Goal: Communication & Community: Answer question/provide support

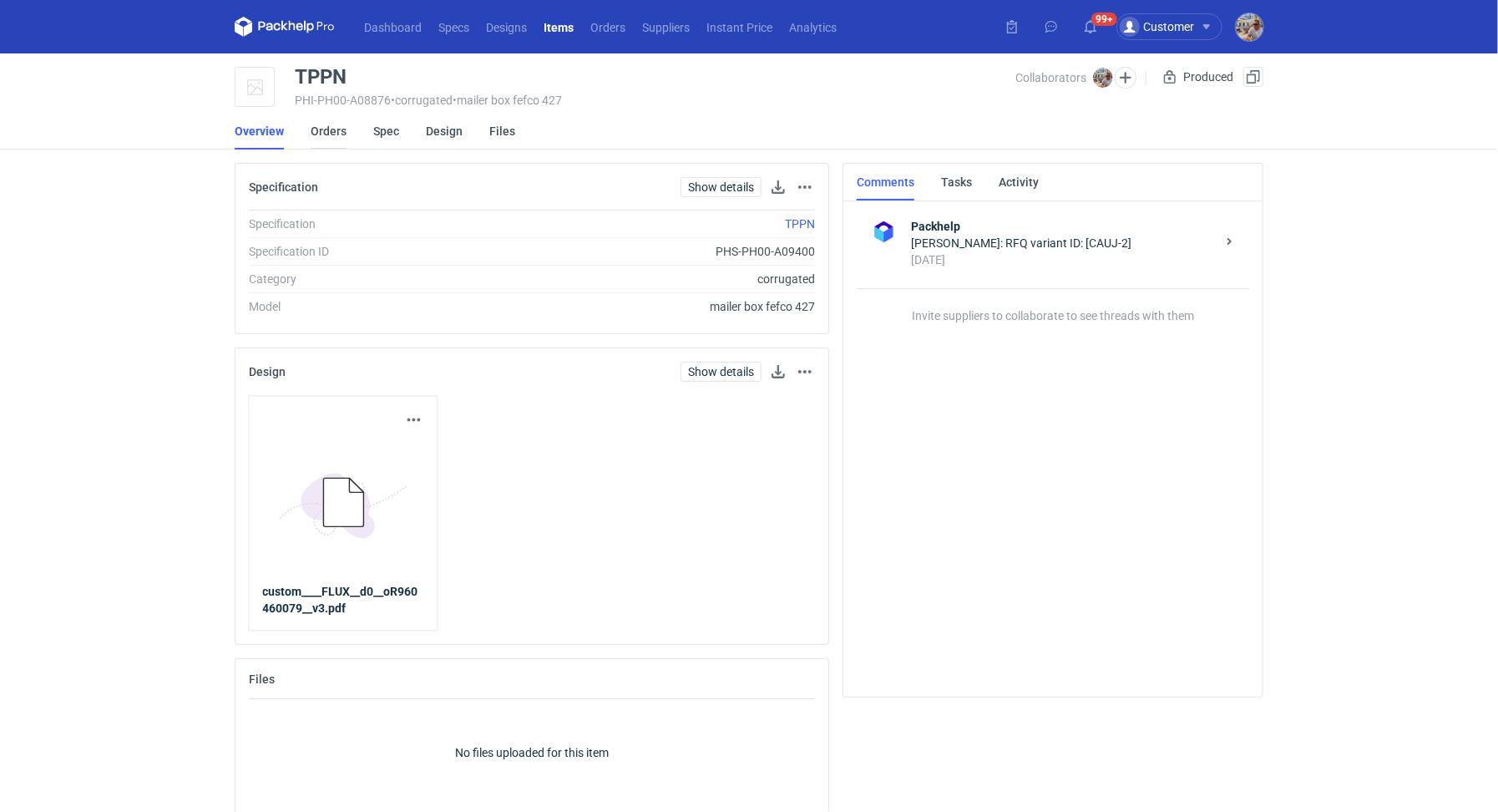
click at [343, 133] on link "Orders" at bounding box center [329, 131] width 35 height 36
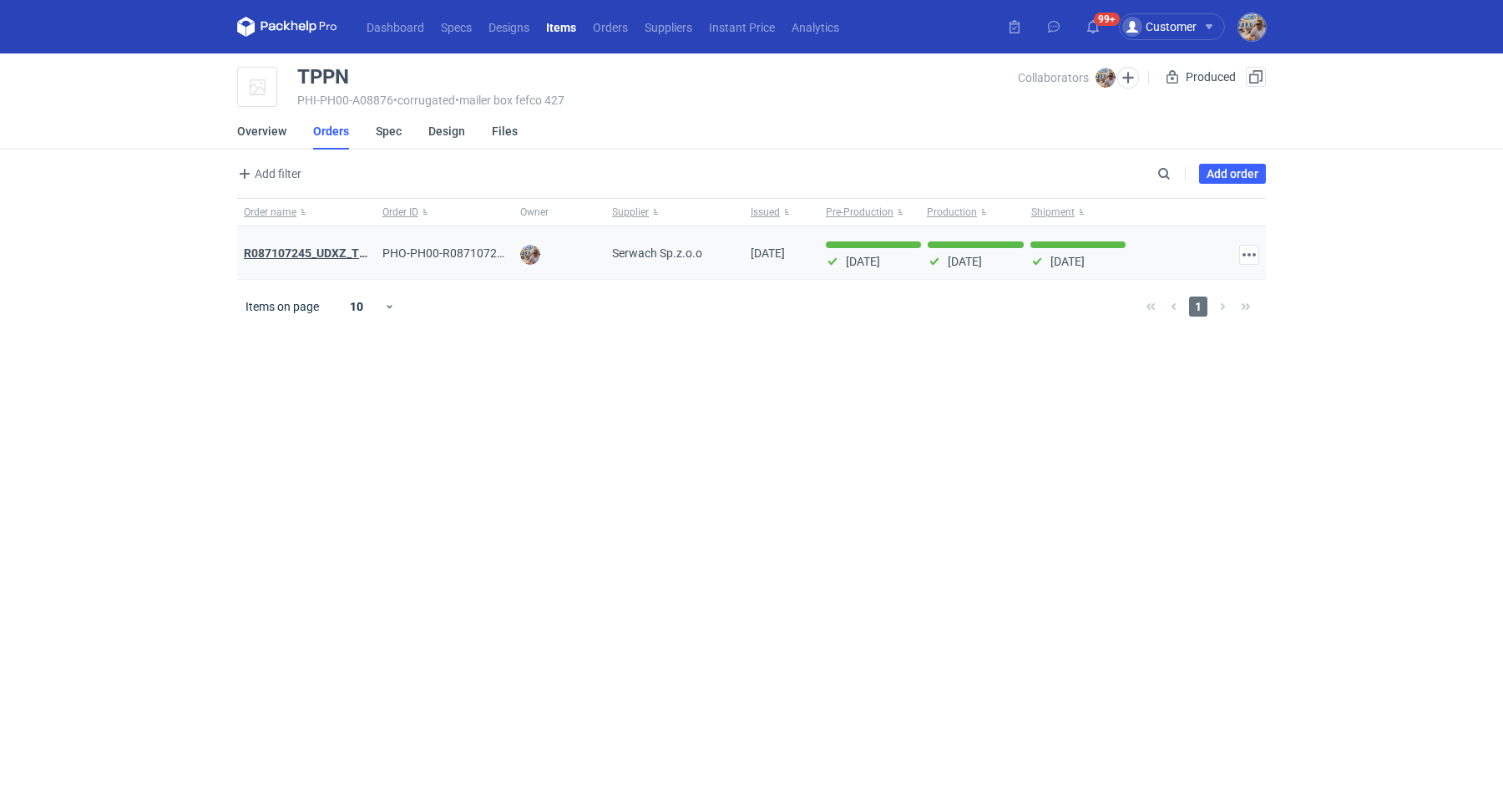
click at [320, 248] on strong "R087107245_UDXZ_TPPN" at bounding box center [313, 253] width 139 height 13
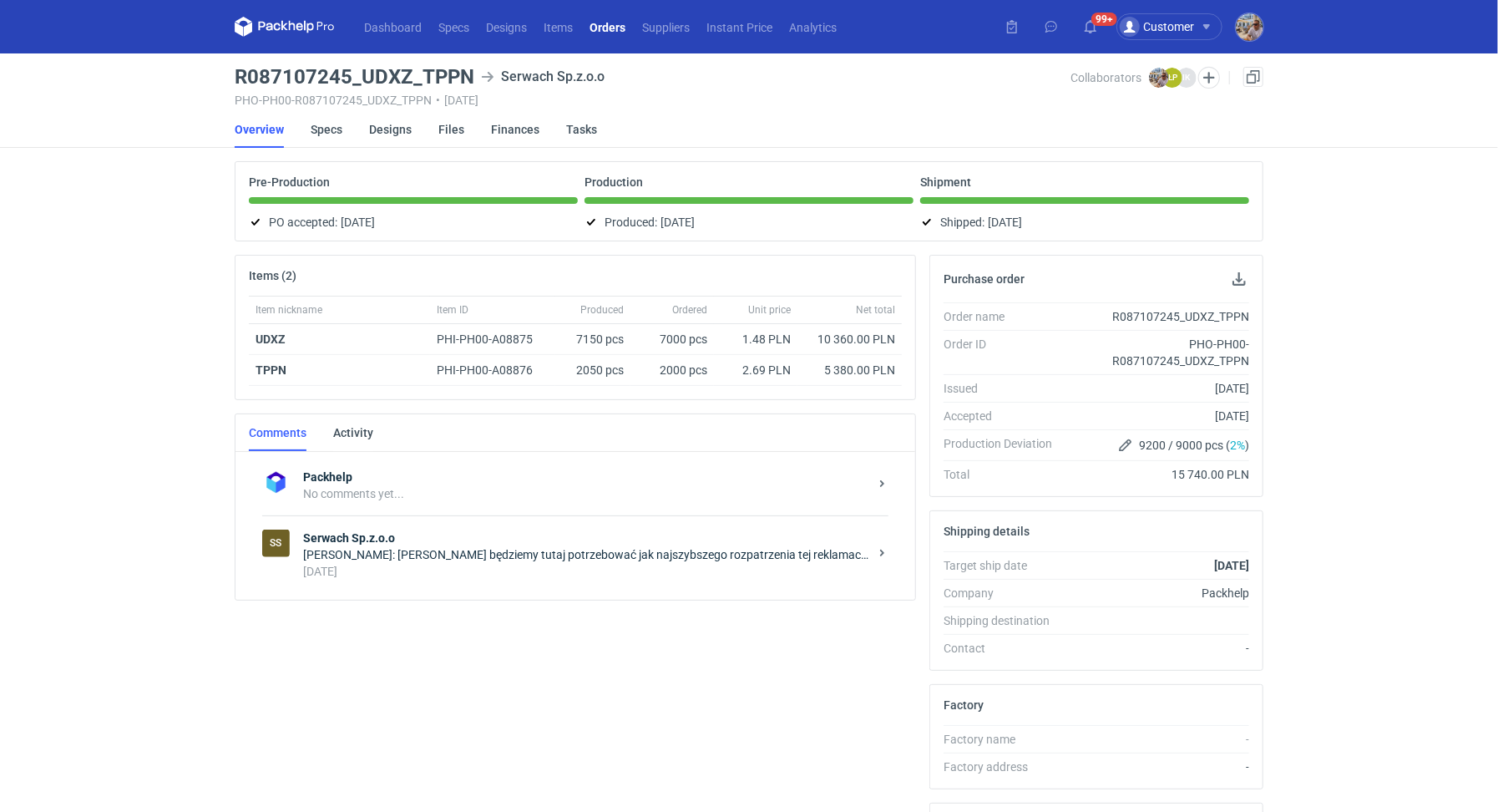
click at [451, 563] on div "[DATE]" at bounding box center [586, 571] width 566 height 17
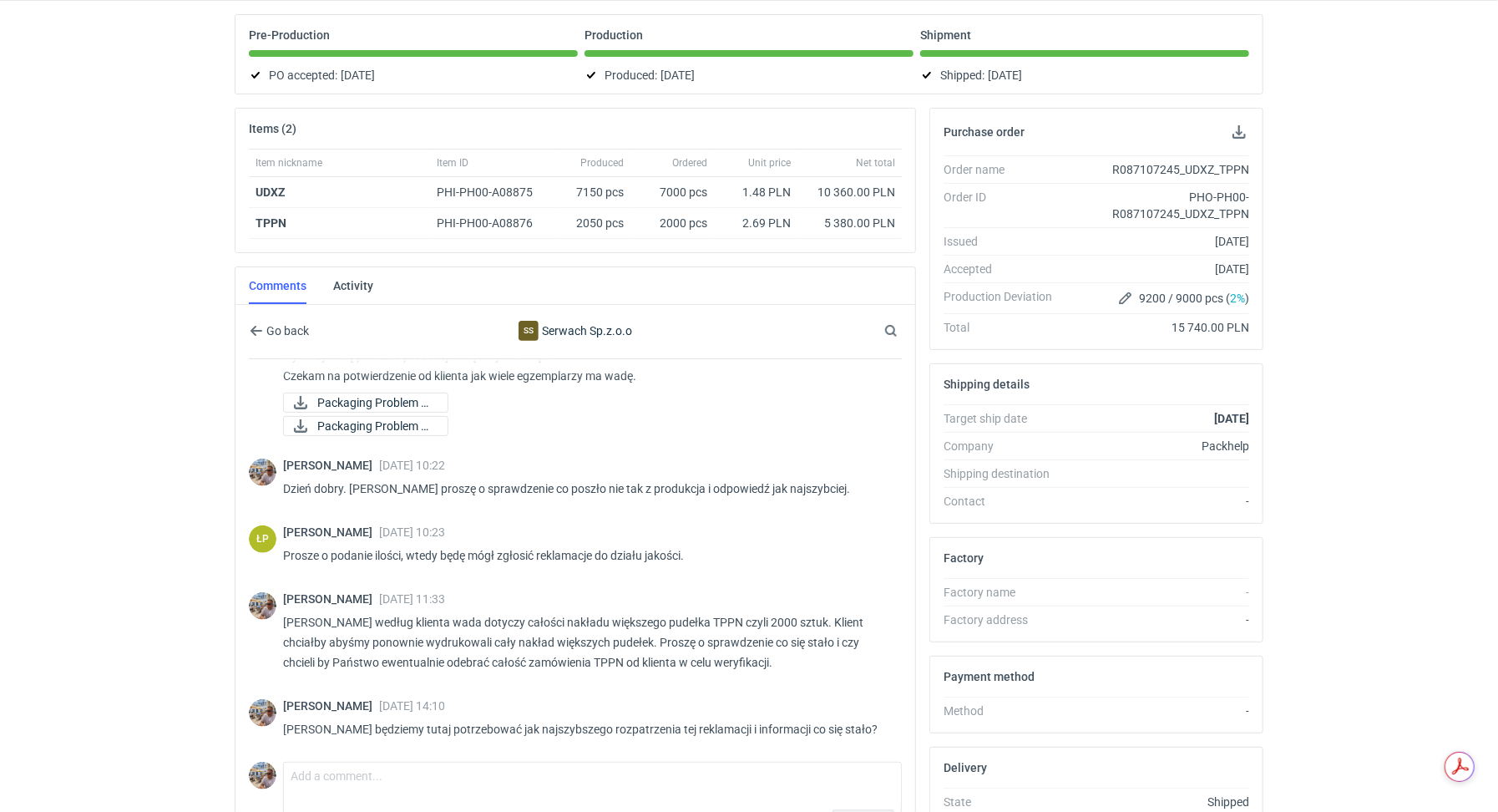
scroll to position [272, 0]
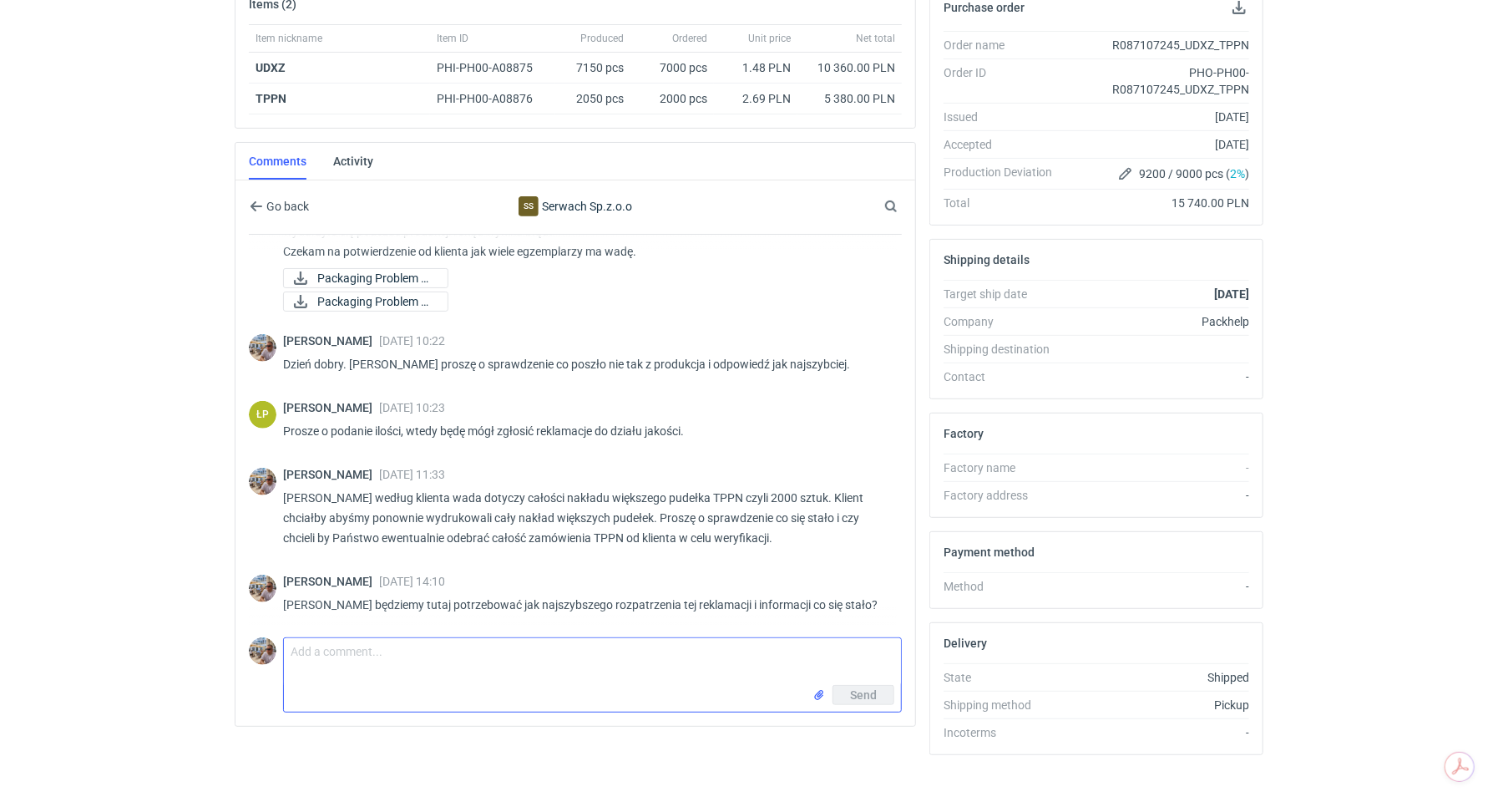
click at [412, 650] on textarea "Comment message" at bounding box center [592, 662] width 617 height 47
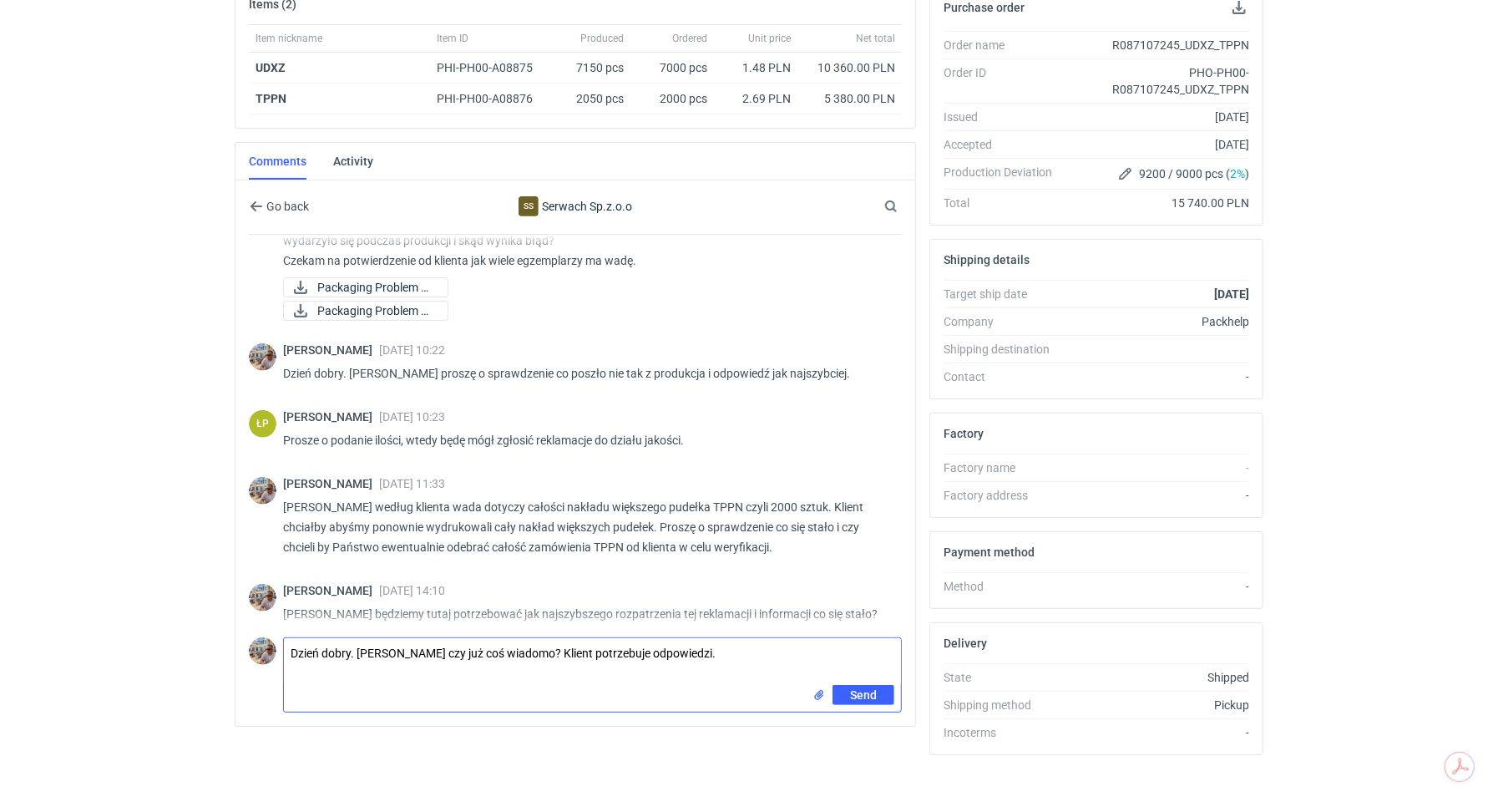
scroll to position [690, 0]
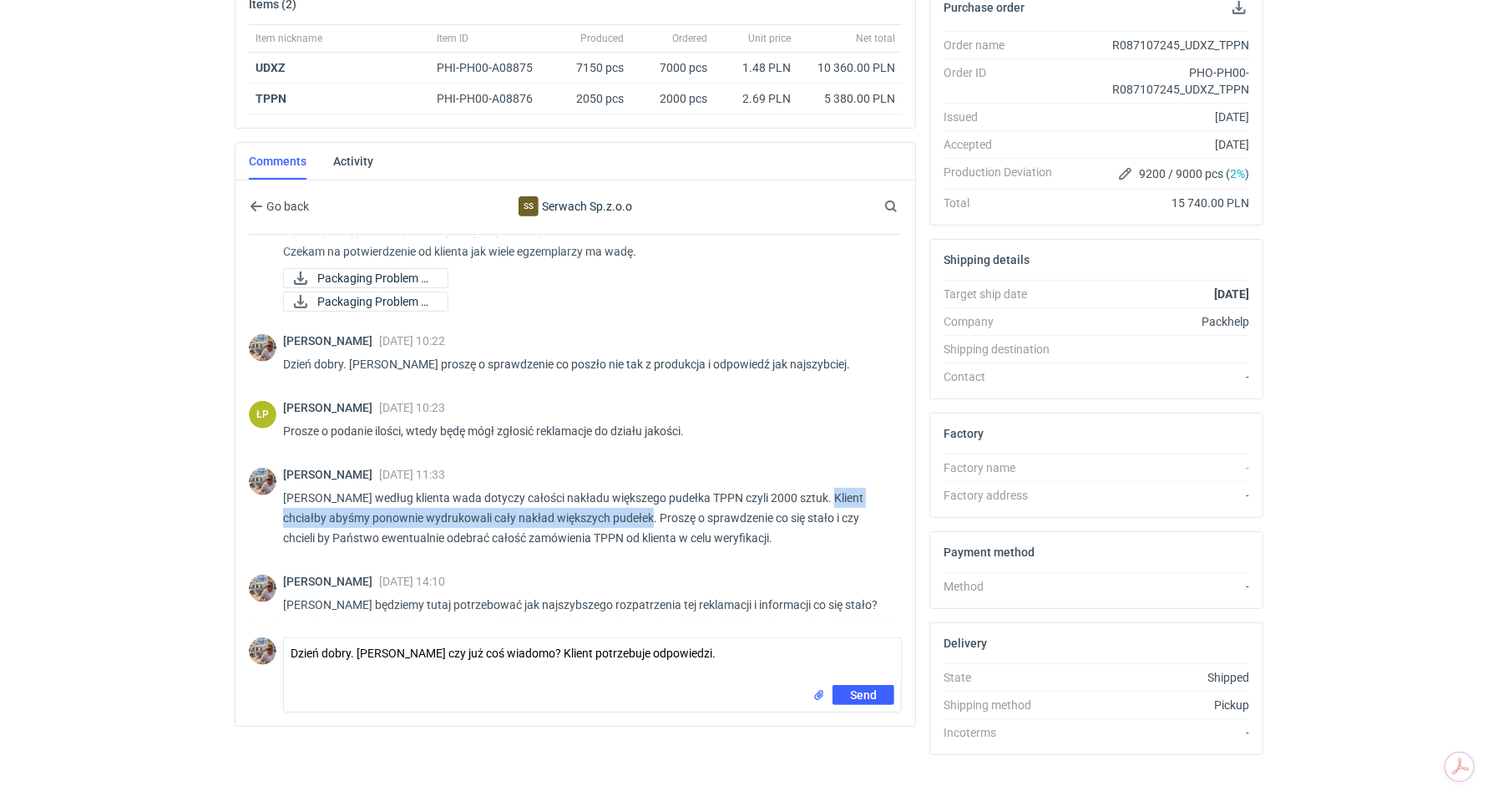
drag, startPoint x: 821, startPoint y: 489, endPoint x: 654, endPoint y: 511, distance: 168.4
click at [654, 511] on p "[PERSON_NAME] według klienta wada dotyczy całości nakładu większego pudełka TPP…" at bounding box center [585, 517] width 606 height 60
copy p "[PERSON_NAME] chciałby abyśmy ponownie wydrukowali cały nakład większych pudełek"
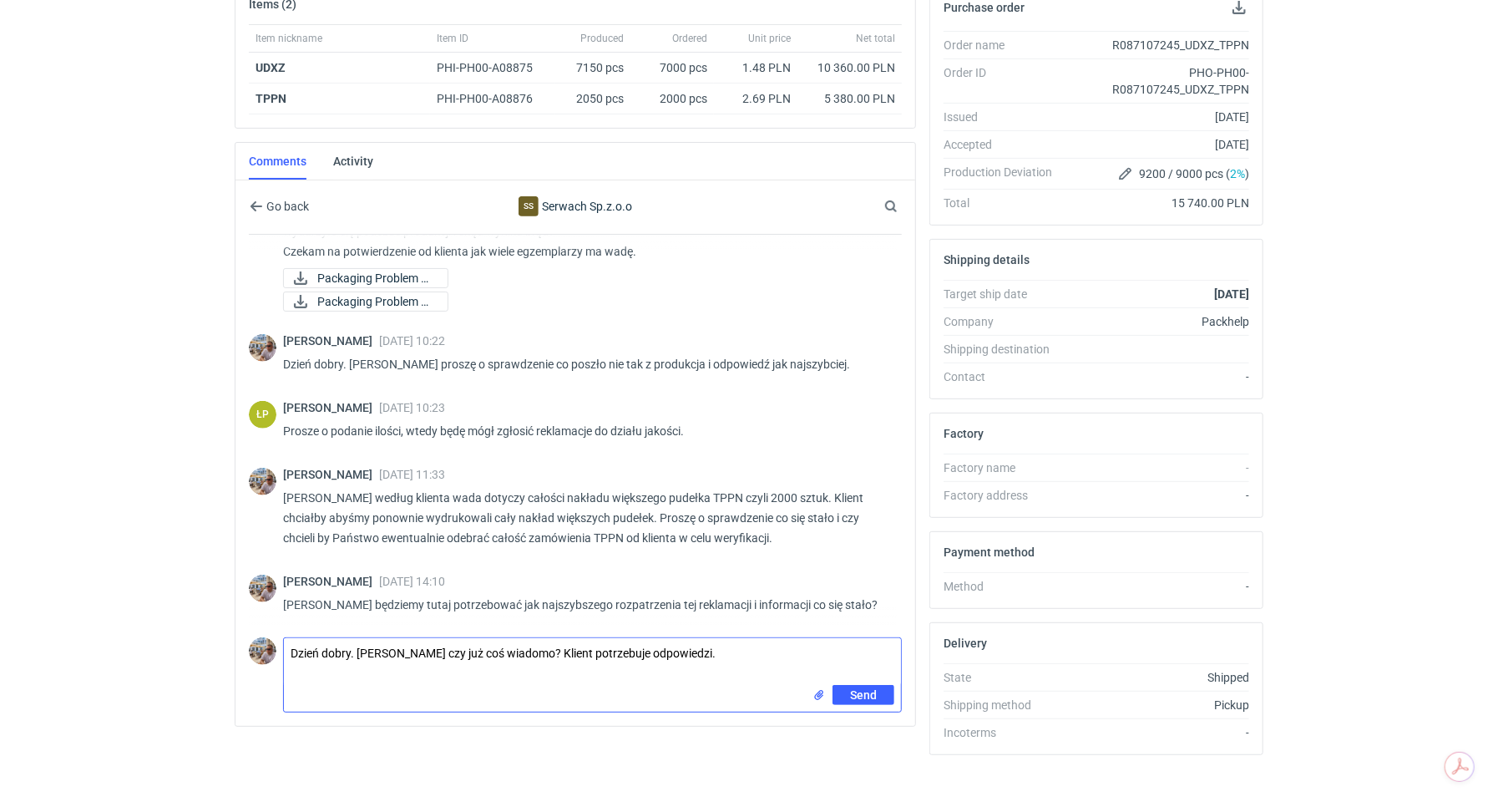
click at [728, 652] on textarea "Dzień dobry. [PERSON_NAME] czy już coś wiadomo? Klient potrzebuje odpowiedzi." at bounding box center [592, 662] width 617 height 47
paste textarea "[PERSON_NAME] chciałby abyśmy ponownie wydrukowali cały nakład większych pudełek"
type textarea "Dzień dobry. [PERSON_NAME] czy już coś wiadomo? Klient potrzebuje odpowiedzi. K…"
click at [843, 686] on button "Send" at bounding box center [863, 694] width 62 height 20
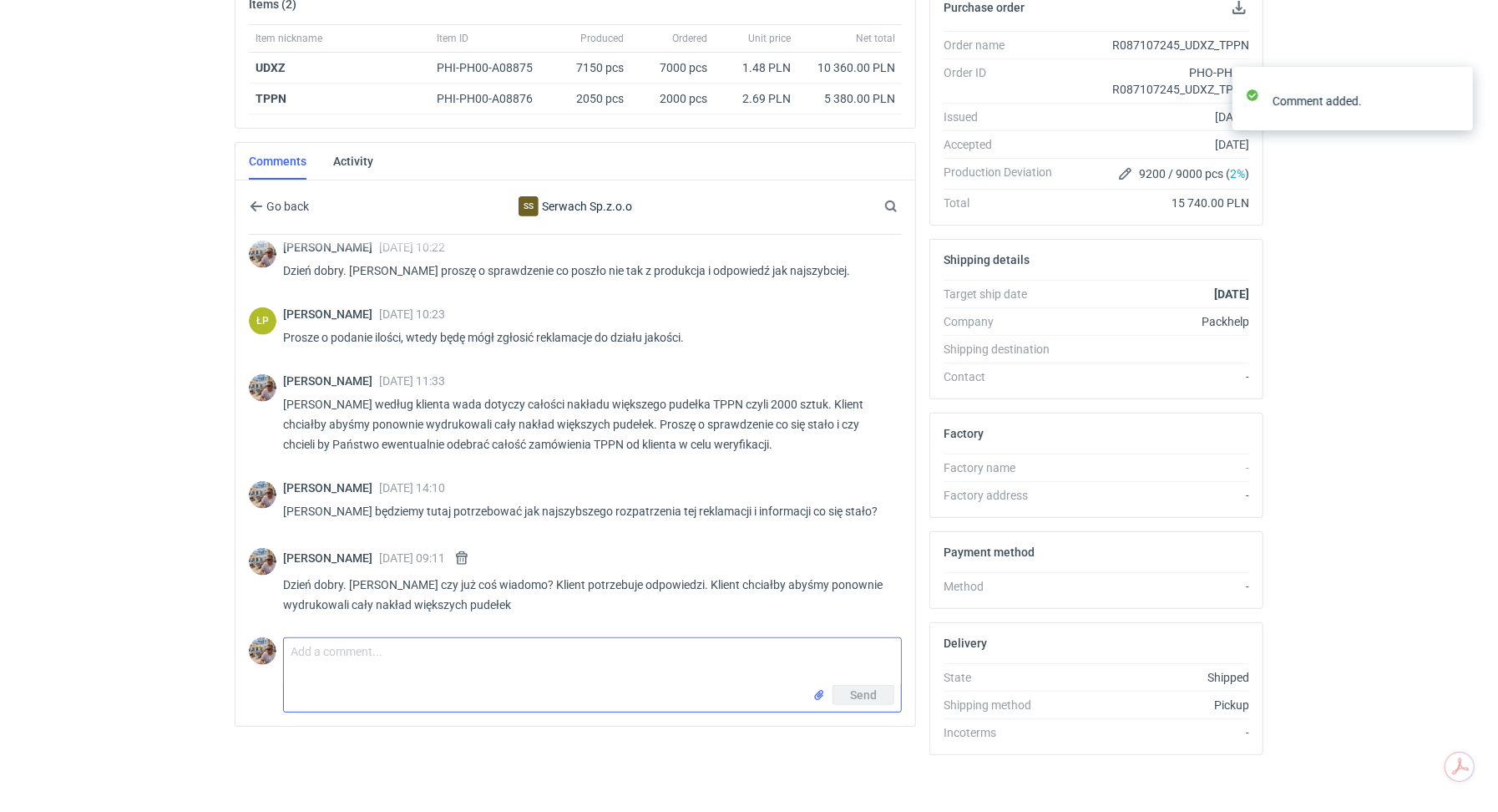
scroll to position [783, 0]
